Goal: Task Accomplishment & Management: Use online tool/utility

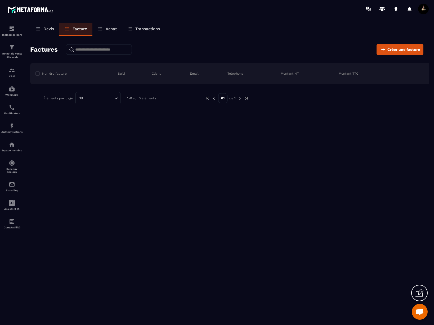
scroll to position [211, 0]
click at [104, 29] on div "Achat" at bounding box center [107, 29] width 30 height 13
click at [400, 50] on span "Créer une facture" at bounding box center [403, 49] width 33 height 5
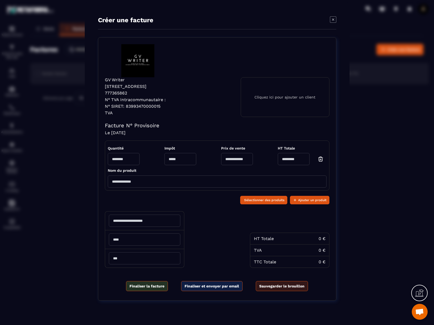
click at [202, 182] on input "Modal window" at bounding box center [217, 181] width 219 height 12
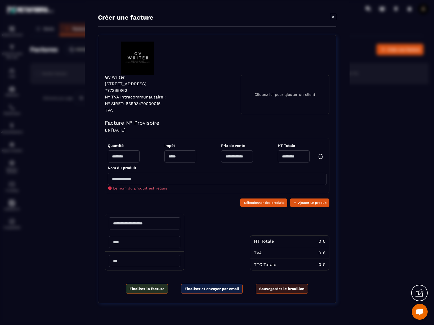
click at [333, 19] on icon "Modal window" at bounding box center [333, 17] width 6 height 6
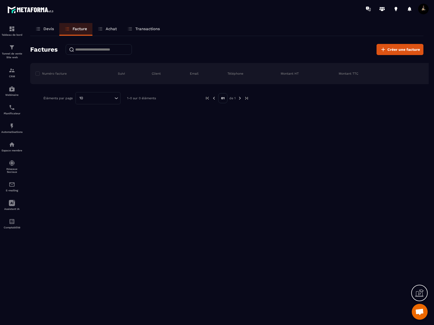
click at [40, 27] on icon at bounding box center [37, 28] width 5 height 5
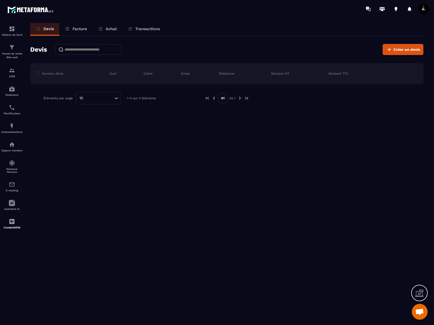
click at [78, 29] on p "Facture" at bounding box center [80, 28] width 15 height 5
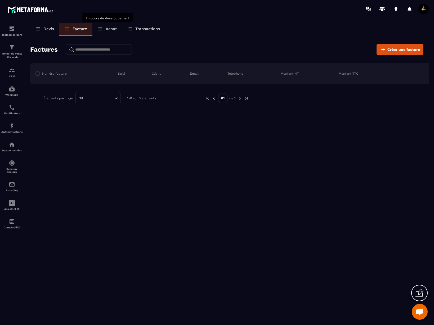
click at [102, 31] on icon at bounding box center [100, 28] width 5 height 5
click at [145, 29] on p "Transactions" at bounding box center [147, 28] width 25 height 5
click at [19, 206] on div "Assistant IA" at bounding box center [11, 205] width 21 height 11
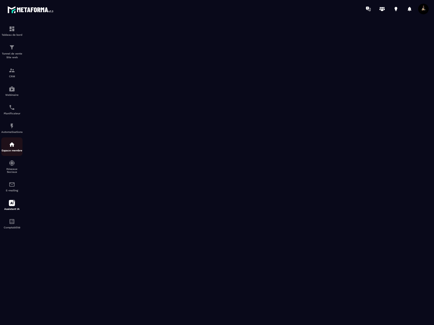
click at [8, 148] on div "Espace membre" at bounding box center [11, 146] width 21 height 11
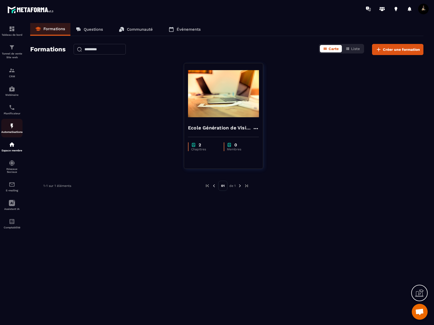
click at [11, 131] on div "Automatisations" at bounding box center [11, 128] width 21 height 11
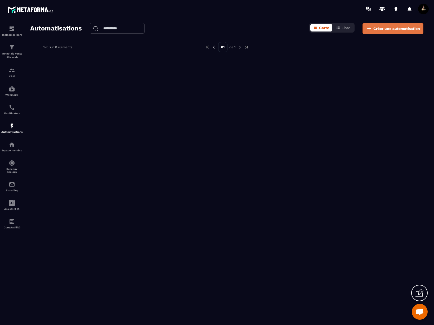
click at [392, 29] on span "Créer une automatisation" at bounding box center [396, 28] width 47 height 5
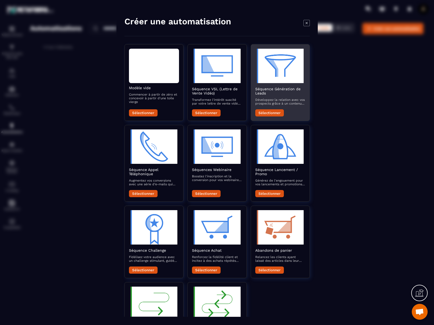
click at [268, 116] on button "Sélectionner" at bounding box center [269, 112] width 29 height 7
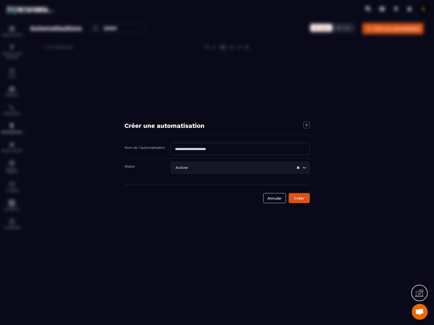
click at [217, 153] on input "Modal window" at bounding box center [240, 149] width 139 height 12
click at [194, 148] on input "Modal window" at bounding box center [240, 149] width 139 height 12
